Goal: Information Seeking & Learning: Learn about a topic

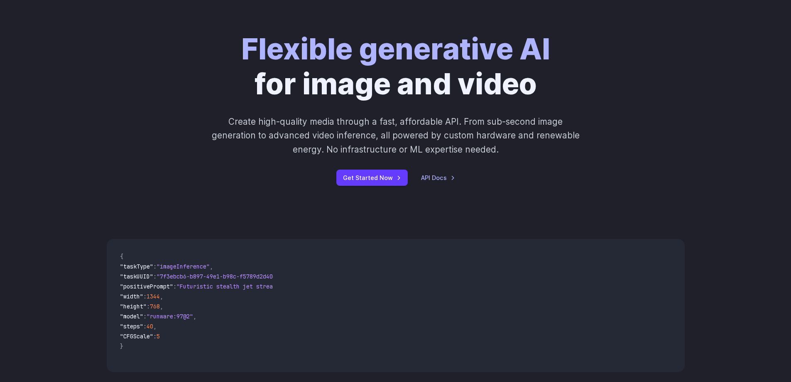
scroll to position [125, 0]
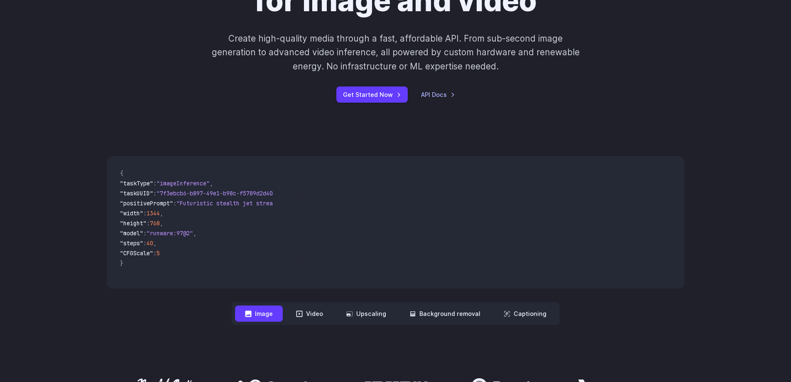
drag, startPoint x: 469, startPoint y: 218, endPoint x: 371, endPoint y: 218, distance: 98.0
click at [374, 219] on video at bounding box center [482, 222] width 405 height 133
click at [310, 315] on button "Video" at bounding box center [309, 313] width 47 height 16
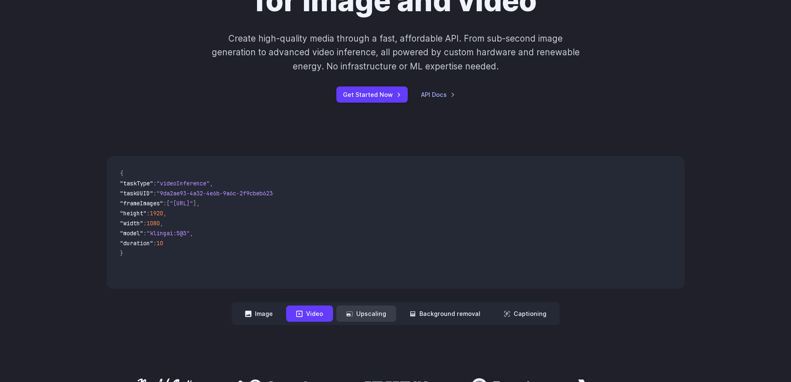
click at [365, 313] on button "Upscaling" at bounding box center [366, 313] width 60 height 16
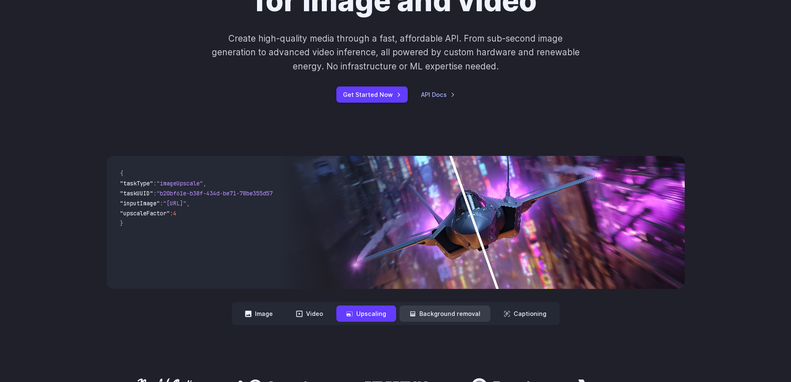
click at [430, 316] on button "Background removal" at bounding box center [445, 313] width 91 height 16
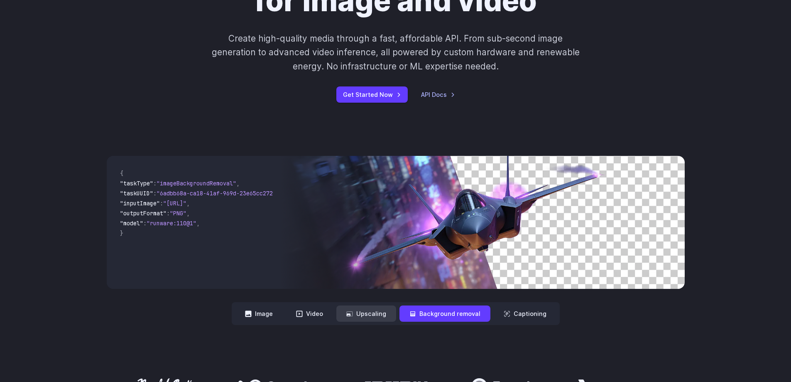
click at [364, 313] on button "Upscaling" at bounding box center [366, 313] width 60 height 16
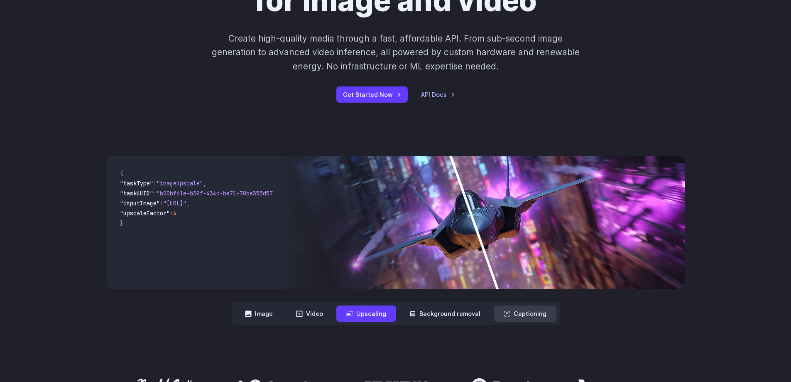
click at [529, 316] on button "Captioning" at bounding box center [525, 313] width 63 height 16
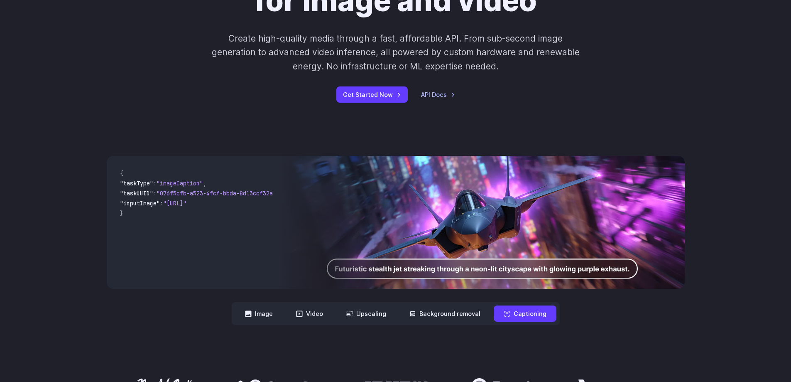
click at [406, 270] on img at bounding box center [482, 222] width 405 height 133
click at [446, 313] on button "Background removal" at bounding box center [445, 313] width 91 height 16
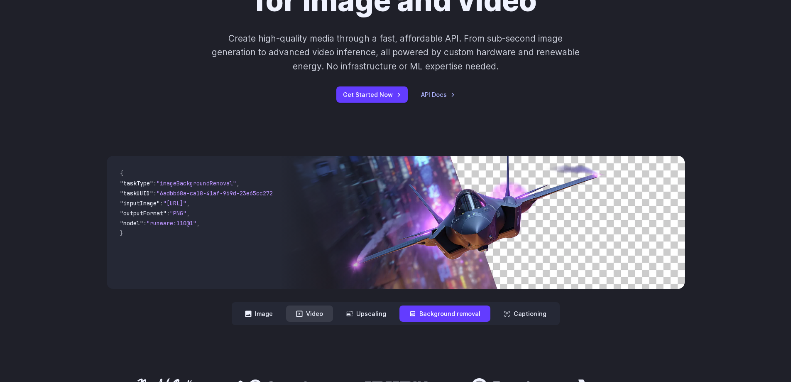
click at [294, 309] on button "Video" at bounding box center [309, 313] width 47 height 16
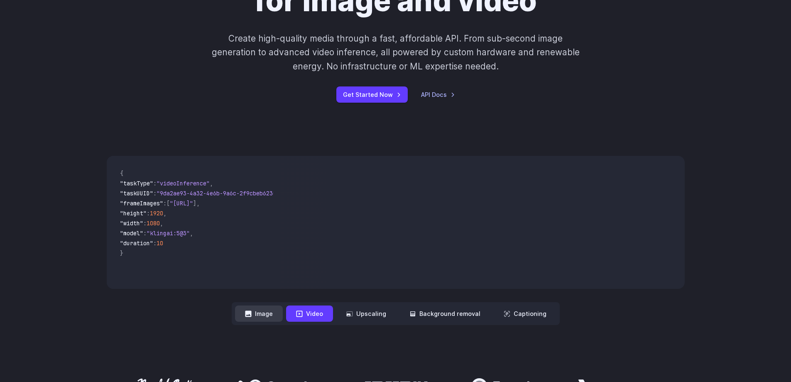
click at [263, 312] on button "Image" at bounding box center [259, 313] width 48 height 16
click at [306, 312] on button "Video" at bounding box center [309, 313] width 47 height 16
click at [377, 314] on button "Upscaling" at bounding box center [366, 313] width 60 height 16
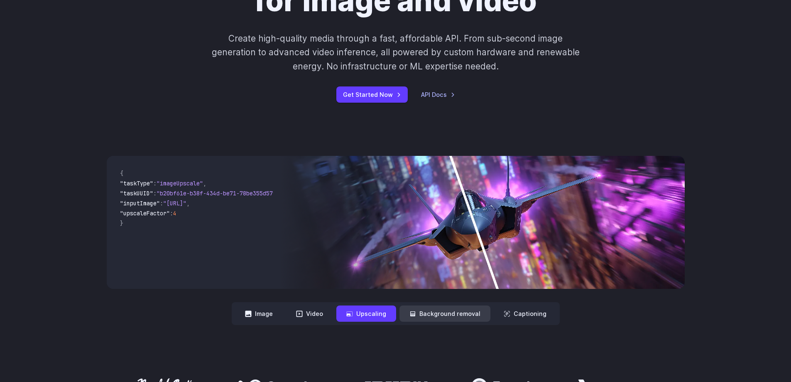
click at [448, 312] on button "Background removal" at bounding box center [445, 313] width 91 height 16
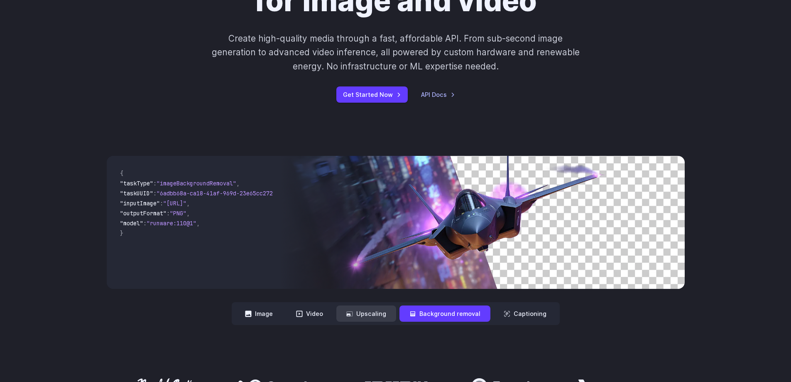
click at [353, 311] on icon at bounding box center [349, 313] width 7 height 7
click at [320, 311] on button "Video" at bounding box center [309, 313] width 47 height 16
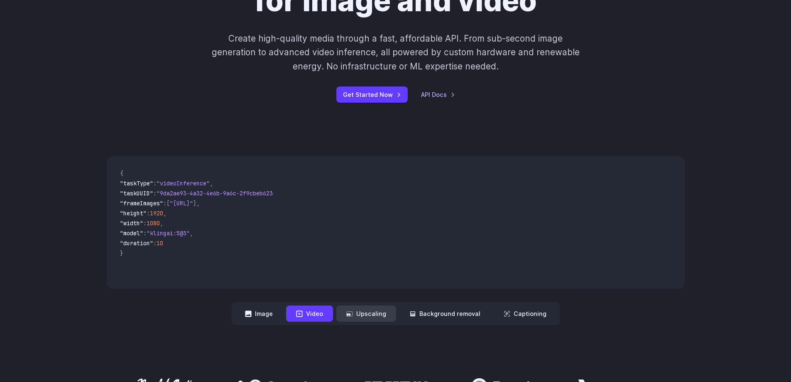
click at [364, 313] on button "Upscaling" at bounding box center [366, 313] width 60 height 16
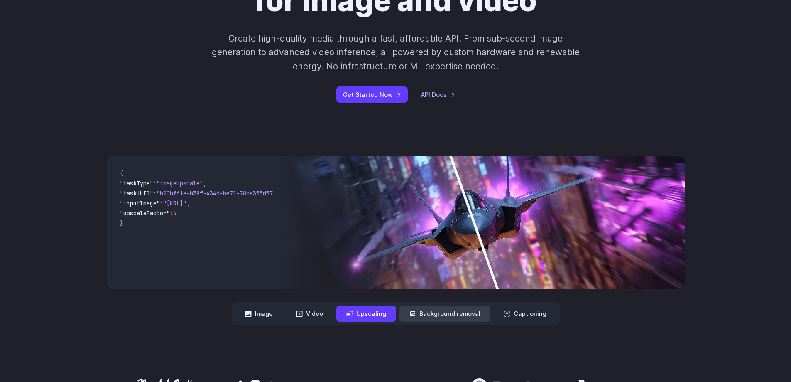
click at [427, 314] on button "Background removal" at bounding box center [445, 313] width 91 height 16
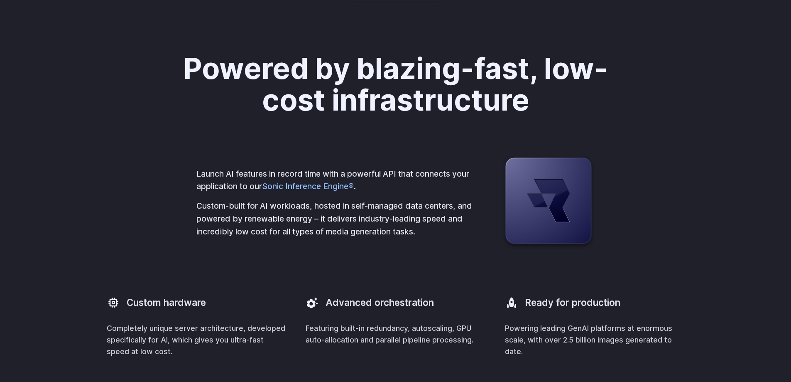
scroll to position [1952, 0]
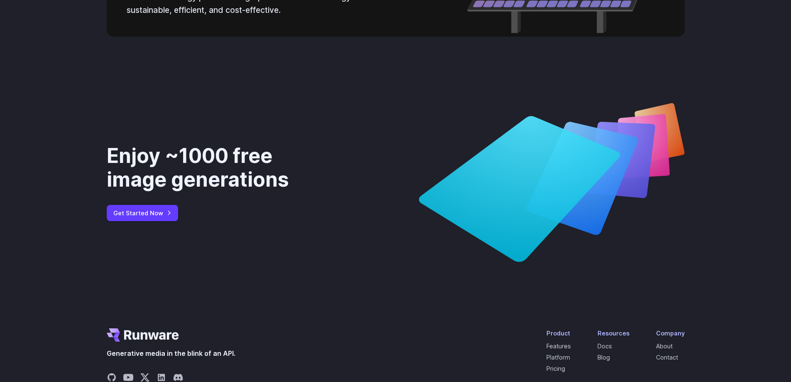
scroll to position [3132, 0]
